Goal: Obtain resource: Obtain resource

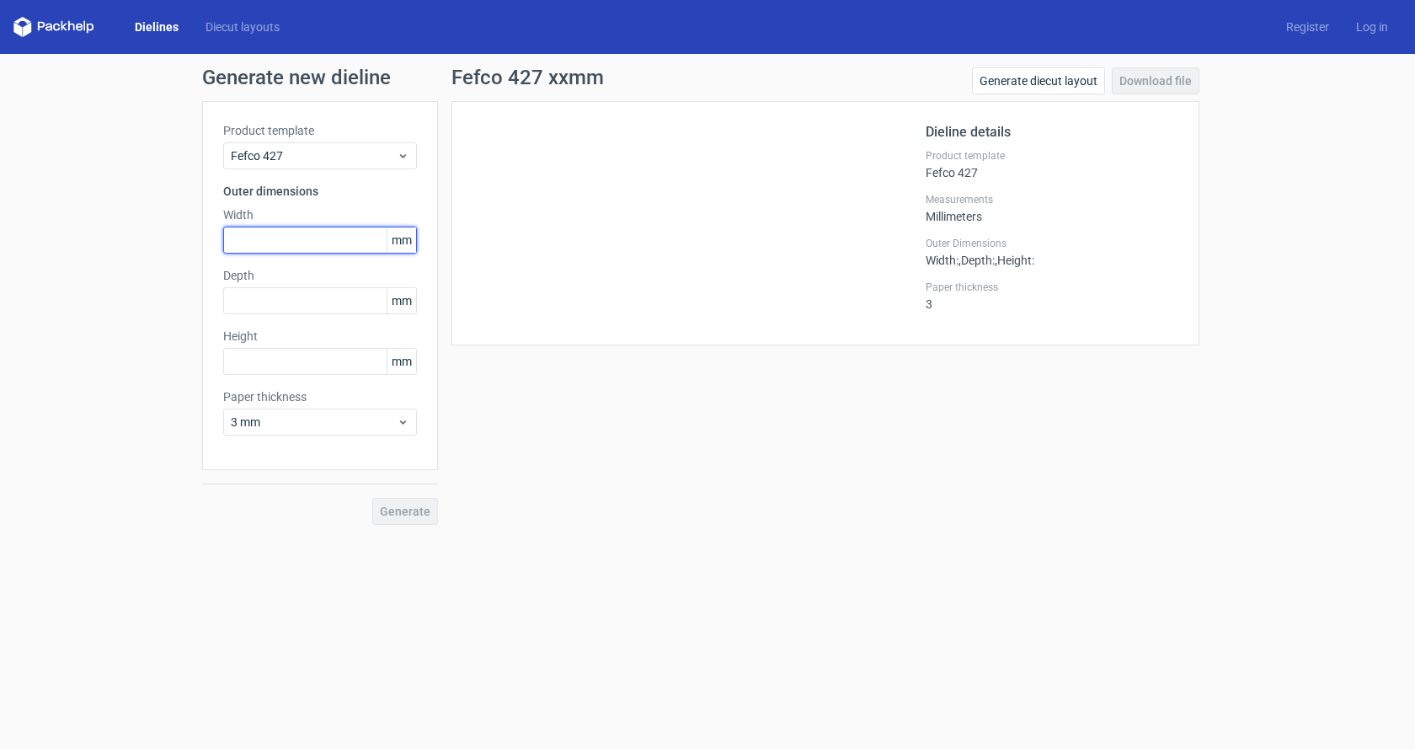
click at [295, 247] on input "text" at bounding box center [320, 240] width 194 height 27
type input "180"
click at [278, 376] on div "Product template Fefco 427 Outer dimensions Width 180 mm Depth mm Height mm Pap…" at bounding box center [320, 285] width 236 height 369
click at [284, 365] on input "text" at bounding box center [320, 361] width 194 height 27
type input "280"
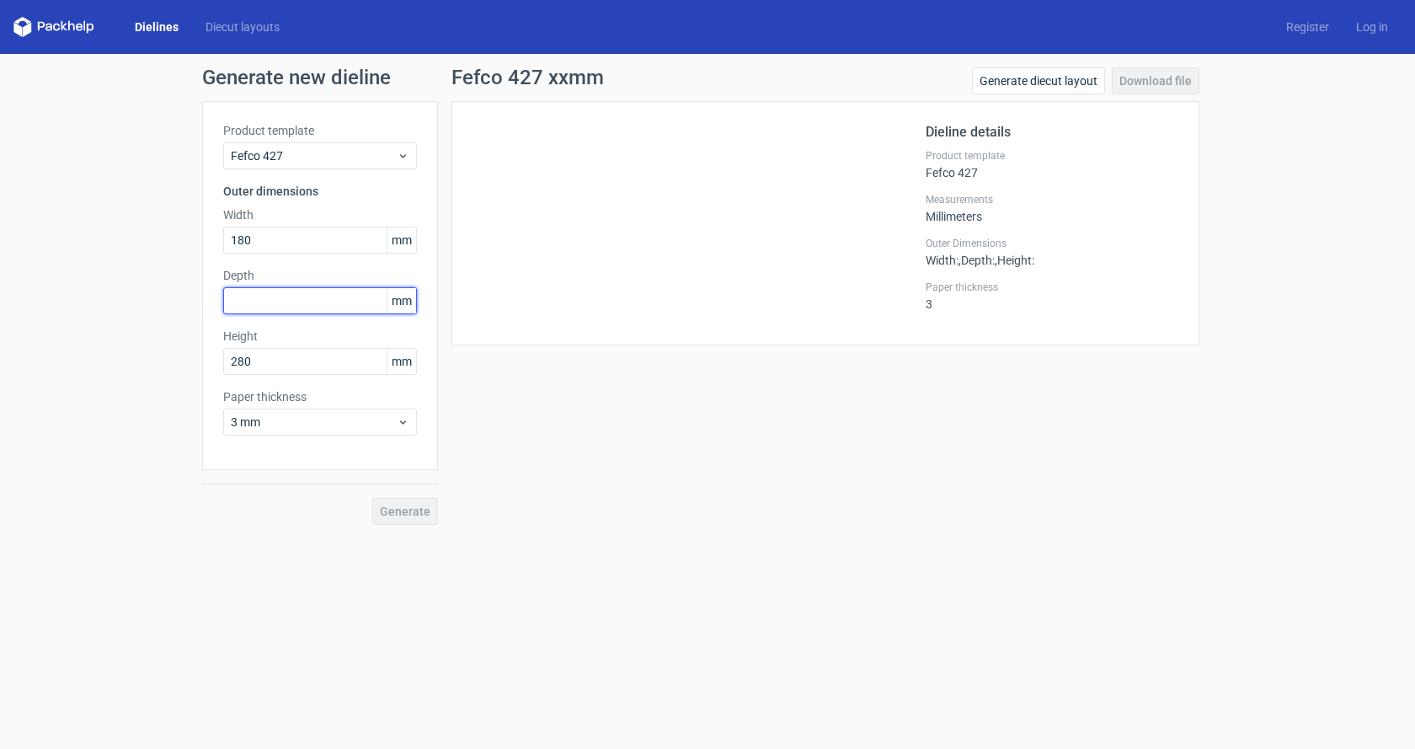
click at [278, 299] on input "text" at bounding box center [320, 300] width 194 height 27
type input "100"
click at [422, 516] on span "Generate" at bounding box center [405, 511] width 51 height 12
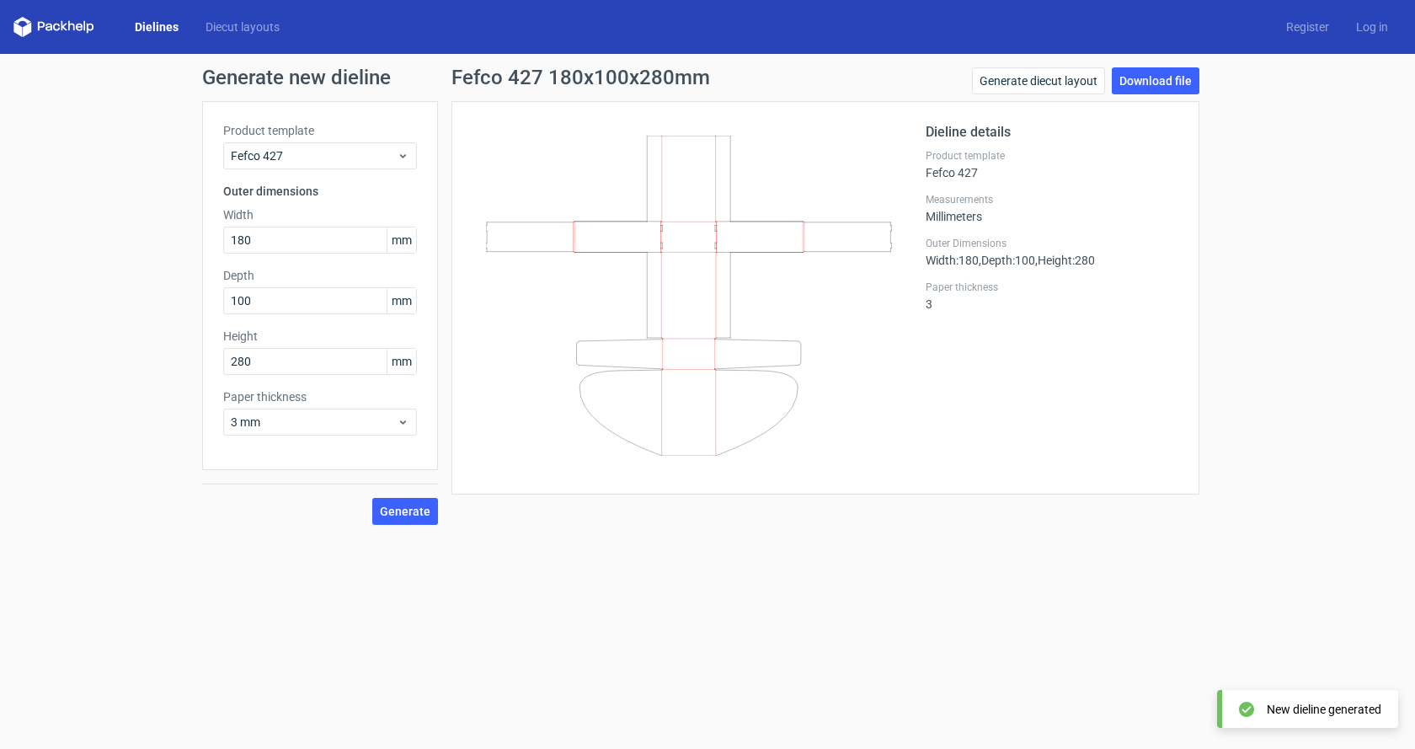
click at [167, 26] on link "Dielines" at bounding box center [156, 27] width 71 height 17
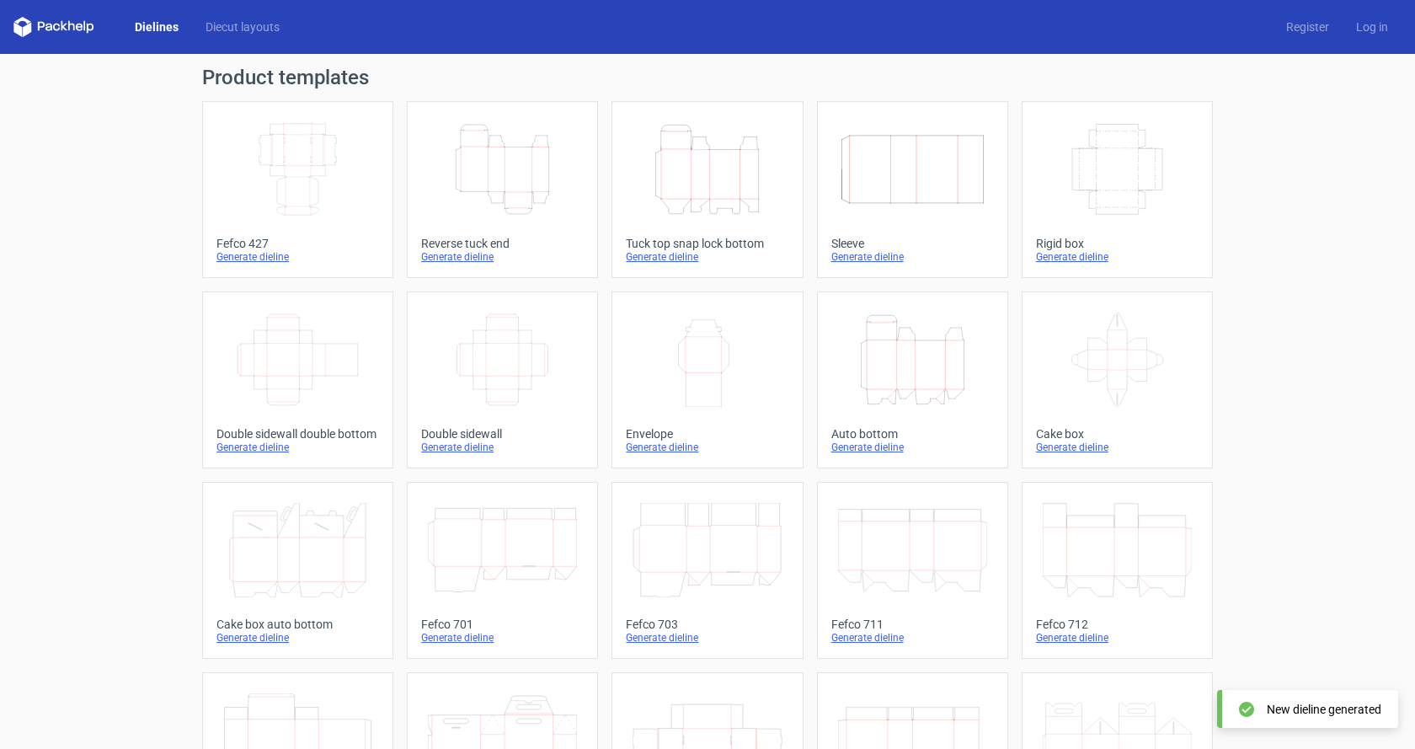
click at [697, 200] on icon "Height Depth Width" at bounding box center [706, 169] width 149 height 94
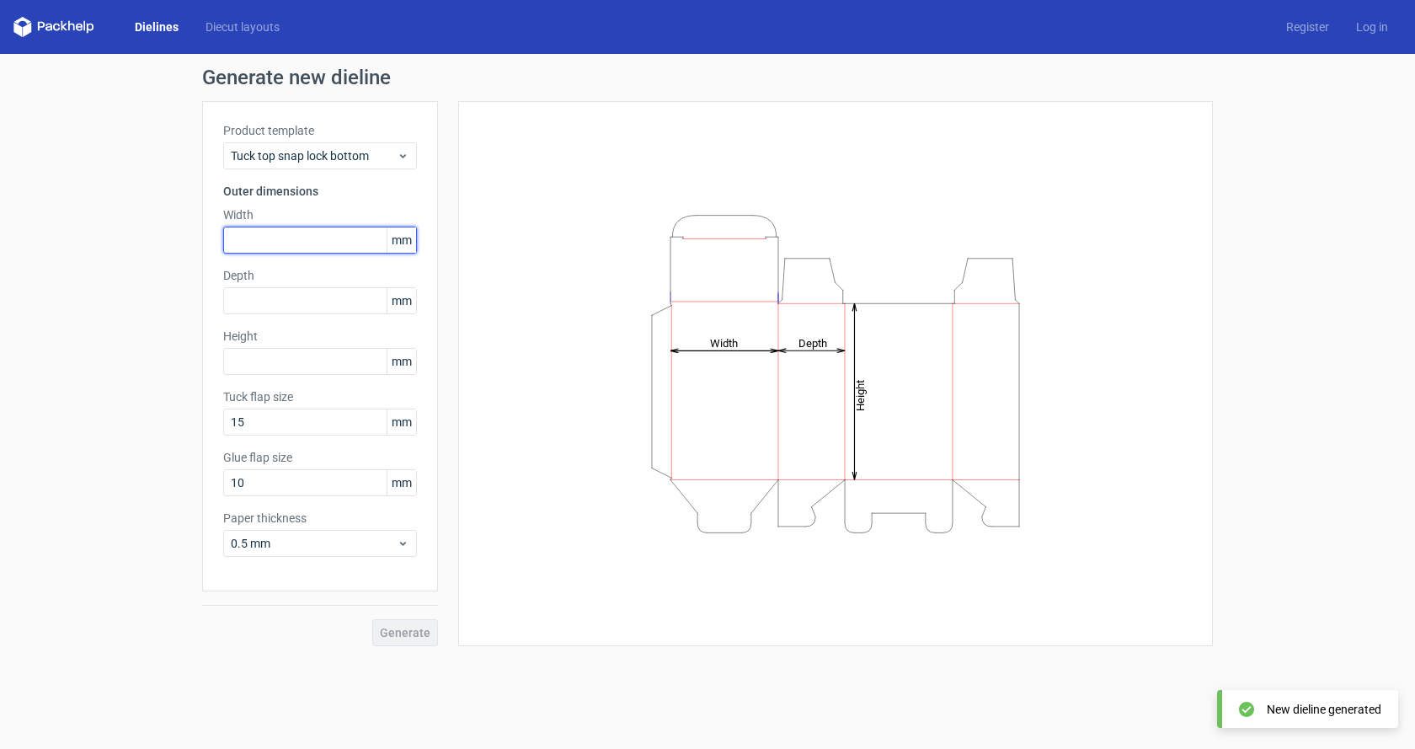
click at [256, 239] on input "text" at bounding box center [320, 240] width 194 height 27
type input "180"
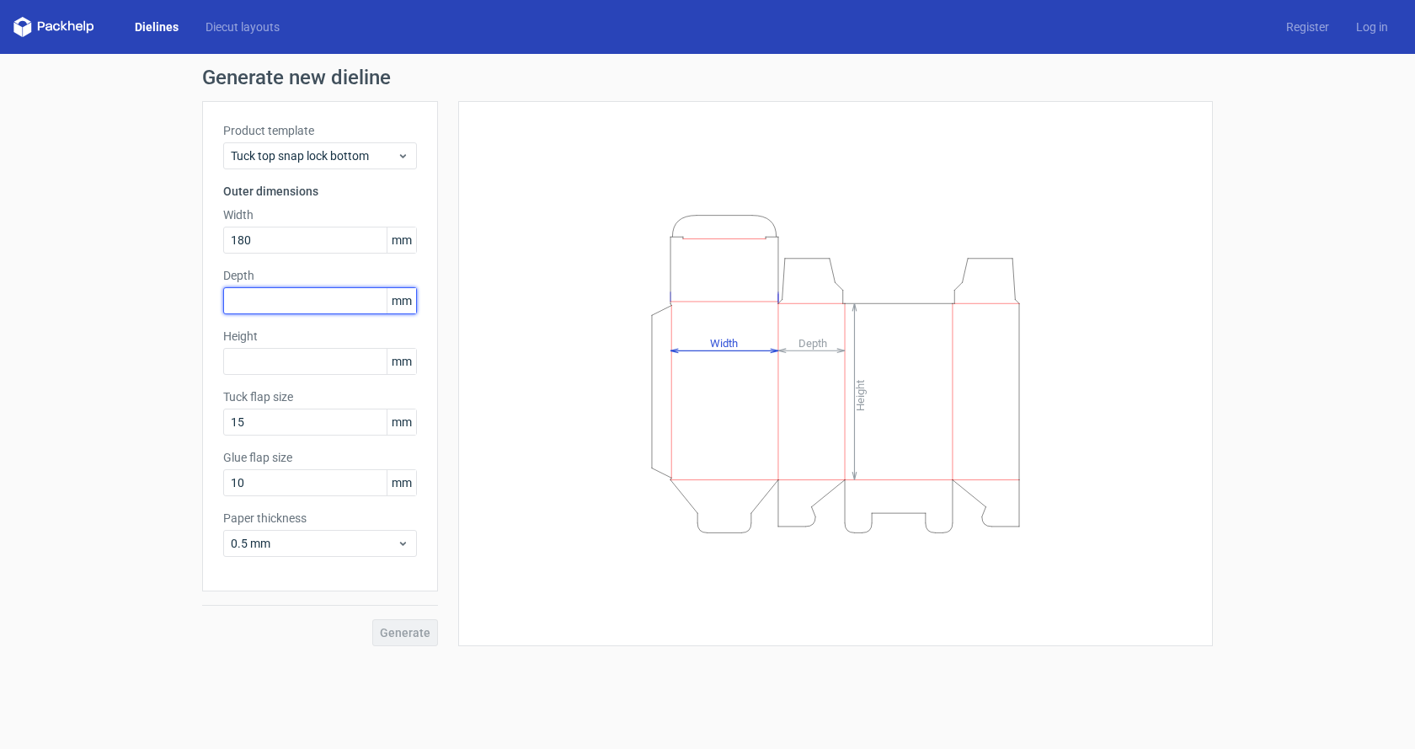
click at [291, 303] on input "text" at bounding box center [320, 300] width 194 height 27
type input "100"
click at [299, 369] on input "text" at bounding box center [320, 361] width 194 height 27
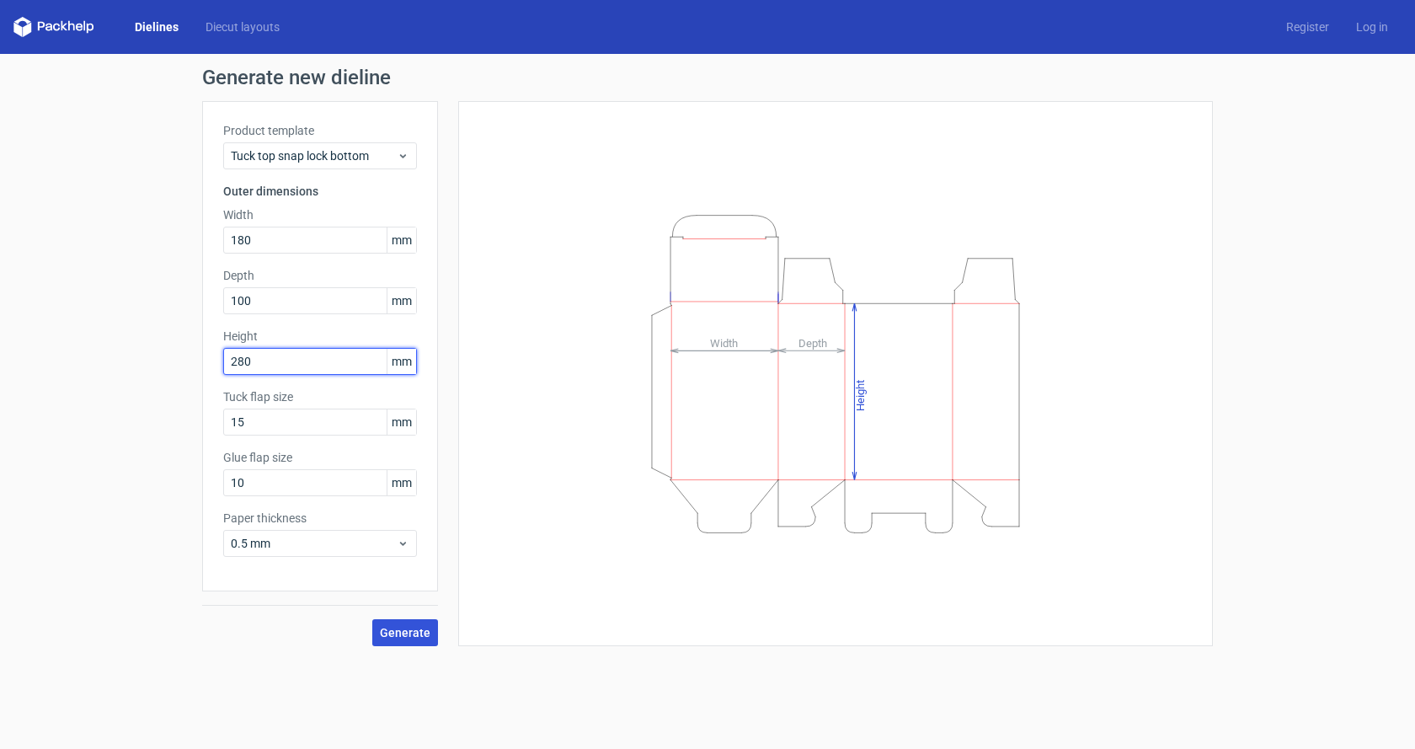
type input "280"
click at [410, 634] on span "Generate" at bounding box center [405, 633] width 51 height 12
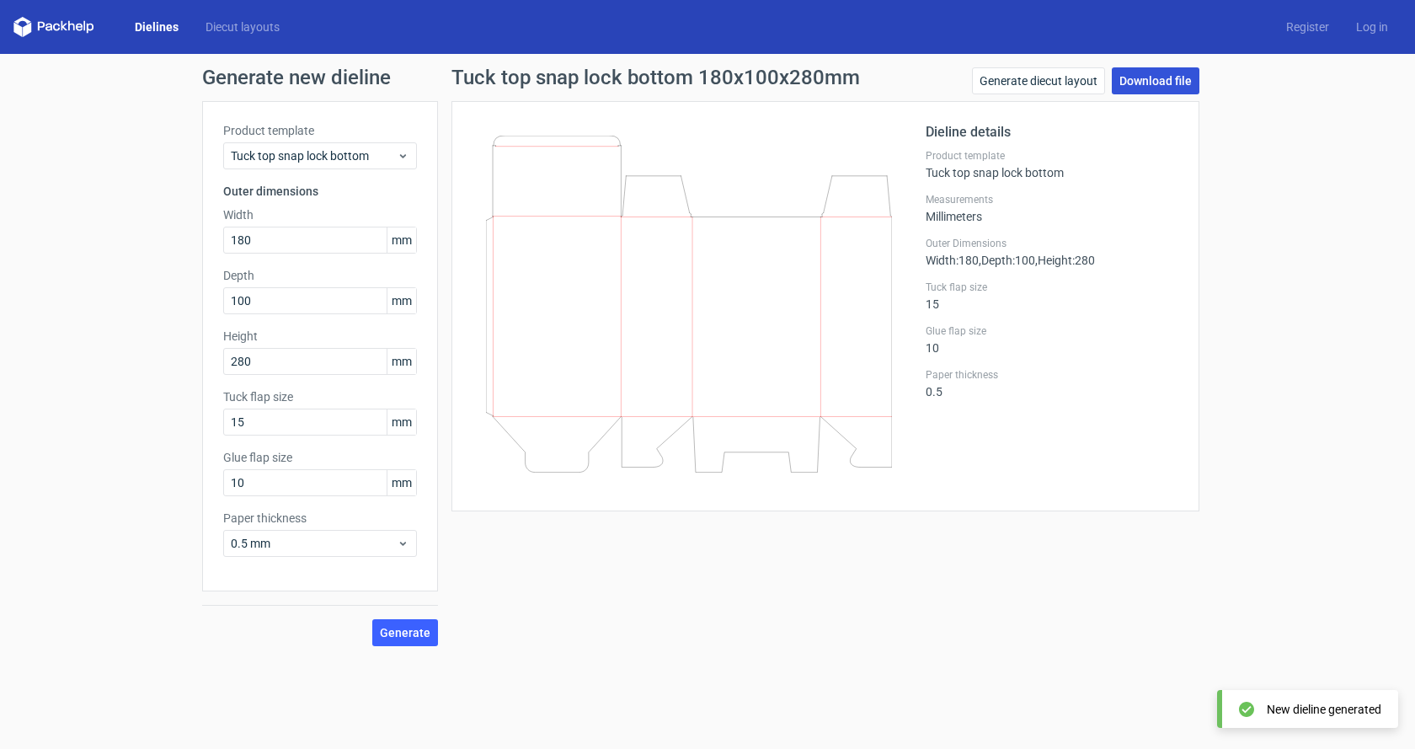
click at [1146, 75] on link "Download file" at bounding box center [1156, 80] width 88 height 27
